Goal: Transaction & Acquisition: Subscribe to service/newsletter

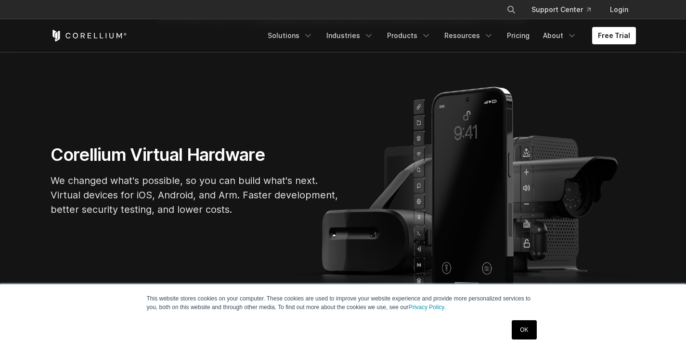
click at [521, 332] on link "OK" at bounding box center [524, 329] width 25 height 19
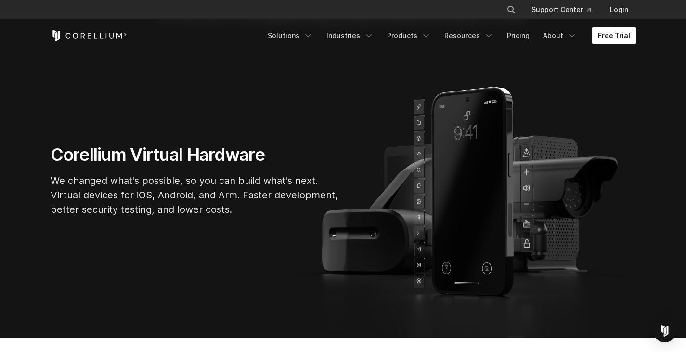
click at [606, 42] on link "Free Trial" at bounding box center [614, 35] width 44 height 17
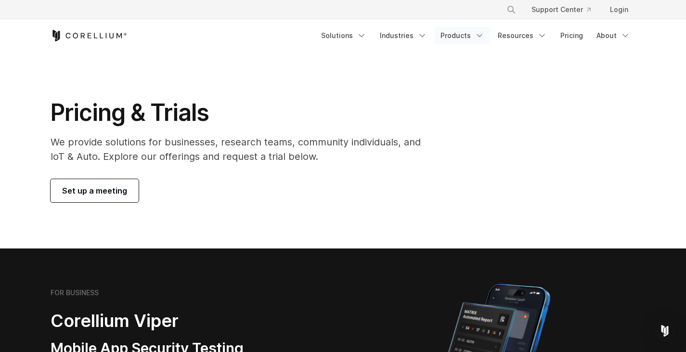
click at [477, 42] on link "Products" at bounding box center [462, 35] width 55 height 17
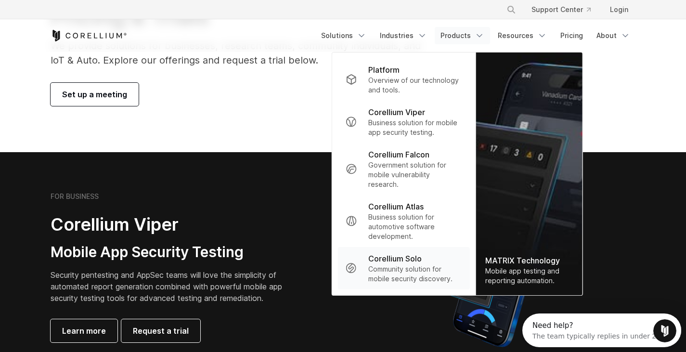
click at [377, 286] on link "Corellium Solo Community solution for mobile security discovery." at bounding box center [403, 268] width 132 height 42
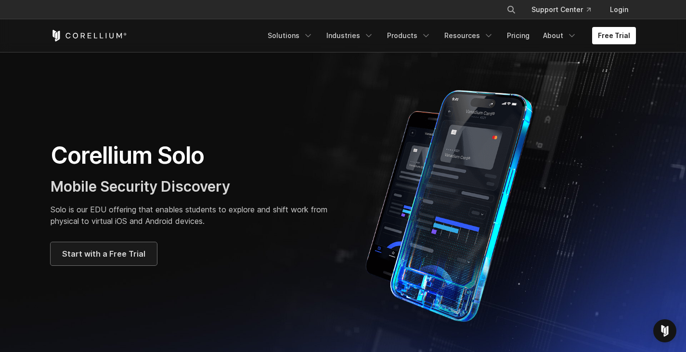
click at [95, 248] on span "Start with a Free Trial" at bounding box center [103, 254] width 83 height 12
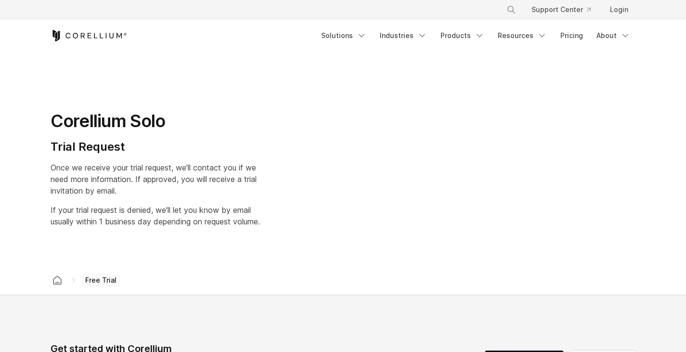
select select "**"
